Goal: Task Accomplishment & Management: Manage account settings

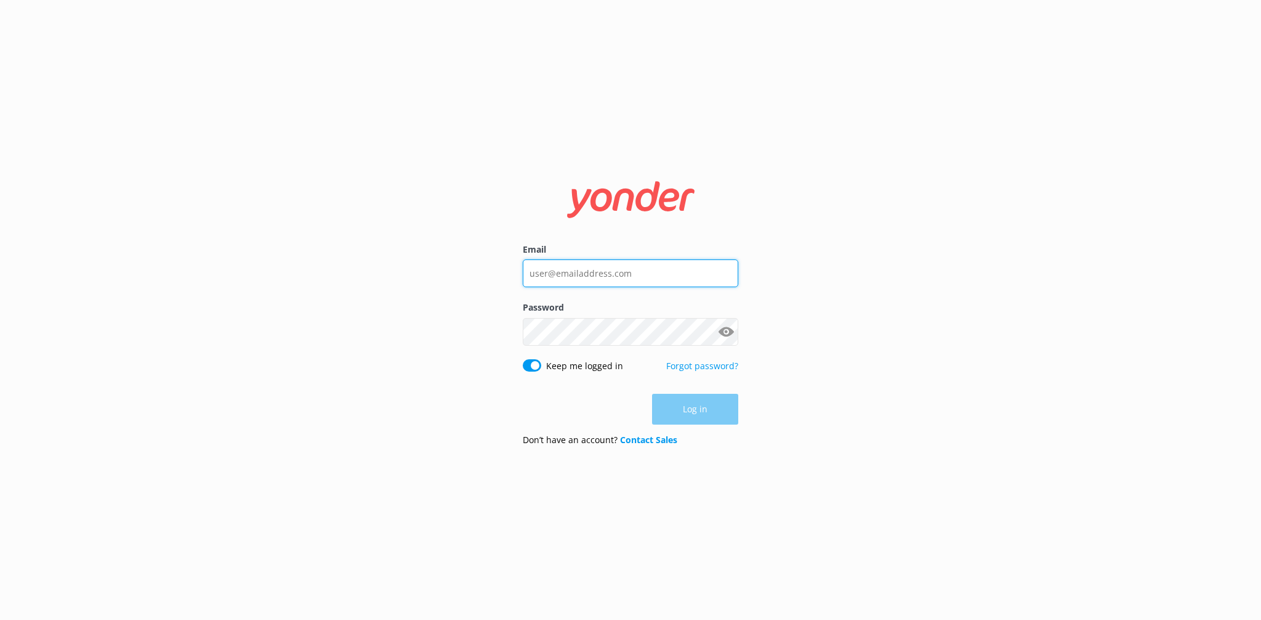
type input "info@safarijeeptours.com"
click at [666, 415] on div "Log in" at bounding box center [631, 409] width 216 height 31
click at [680, 405] on button "Log in" at bounding box center [695, 409] width 86 height 31
